Goal: Find specific page/section: Find specific page/section

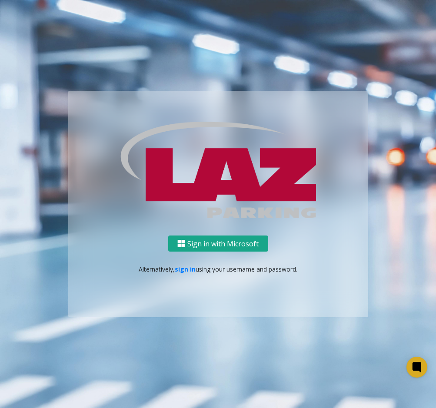
click at [207, 246] on button "Sign in with Microsoft" at bounding box center [218, 244] width 100 height 16
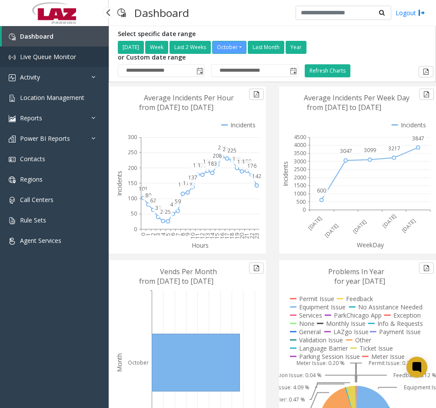
click at [38, 57] on span "Live Queue Monitor" at bounding box center [48, 57] width 56 height 8
